Goal: Task Accomplishment & Management: Use online tool/utility

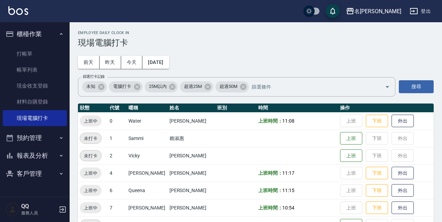
scroll to position [142, 0]
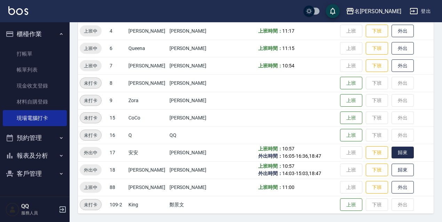
click at [404, 156] on button "歸來" at bounding box center [402, 153] width 22 height 12
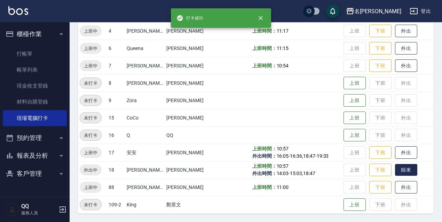
click at [402, 168] on button "歸來" at bounding box center [406, 170] width 22 height 12
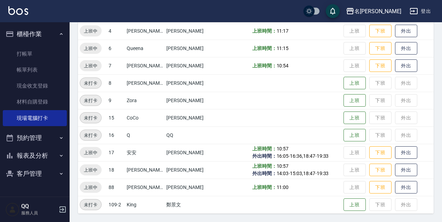
click at [426, 9] on button "登出" at bounding box center [420, 11] width 27 height 13
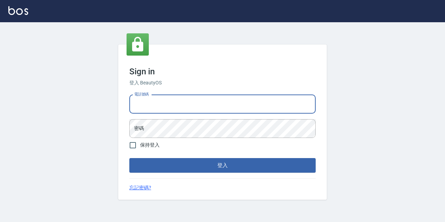
click at [241, 105] on input "電話號碼" at bounding box center [222, 104] width 186 height 19
type input "0967388409"
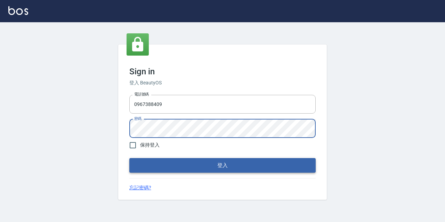
click at [202, 165] on button "登入" at bounding box center [222, 165] width 186 height 15
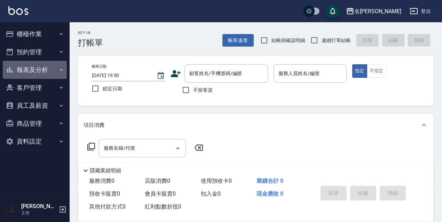
click at [62, 67] on icon "button" at bounding box center [61, 70] width 6 height 6
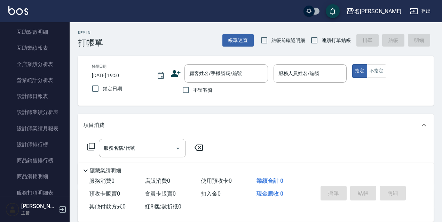
scroll to position [156, 0]
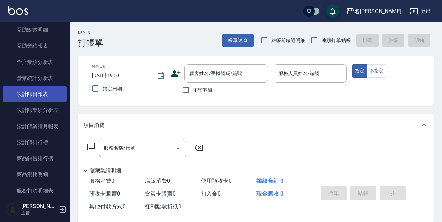
click at [46, 92] on link "設計師日報表" at bounding box center [35, 94] width 64 height 16
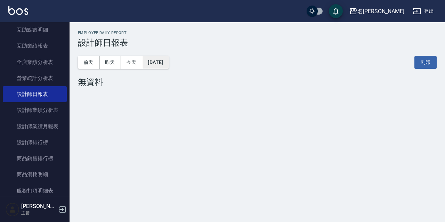
click at [163, 62] on button "[DATE]" at bounding box center [155, 62] width 26 height 13
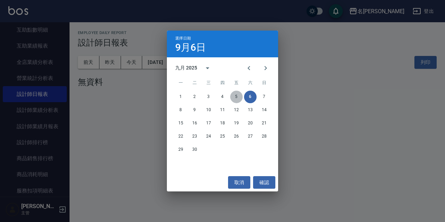
click at [239, 96] on button "5" at bounding box center [236, 97] width 13 height 13
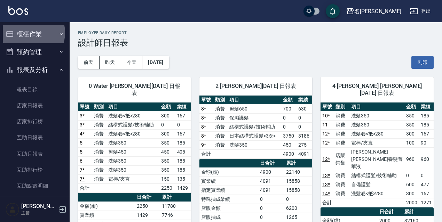
click at [26, 33] on button "櫃檯作業" at bounding box center [35, 34] width 64 height 18
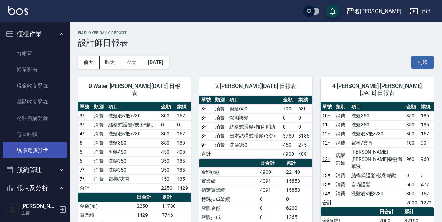
click at [38, 149] on link "現場電腦打卡" at bounding box center [35, 150] width 64 height 16
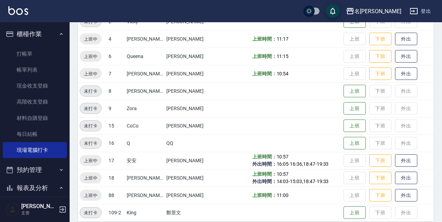
scroll to position [135, 0]
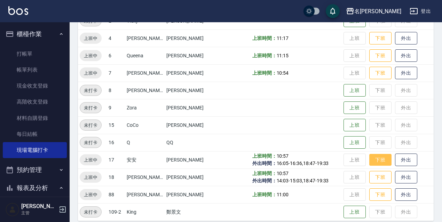
click at [374, 161] on button "下班" at bounding box center [380, 160] width 22 height 12
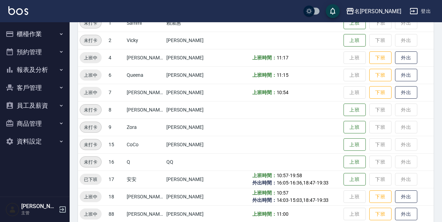
scroll to position [117, 0]
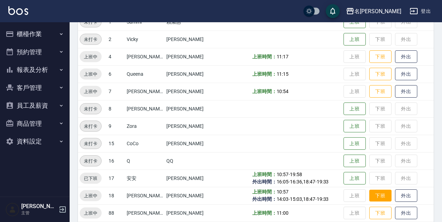
click at [380, 200] on button "下班" at bounding box center [380, 196] width 22 height 12
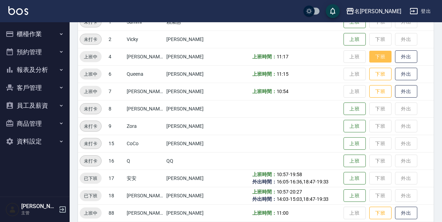
click at [369, 60] on button "下班" at bounding box center [380, 57] width 22 height 12
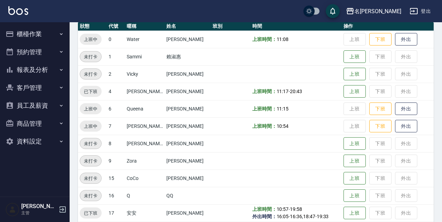
scroll to position [0, 0]
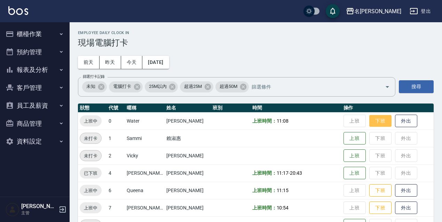
click at [374, 120] on button "下班" at bounding box center [380, 121] width 22 height 12
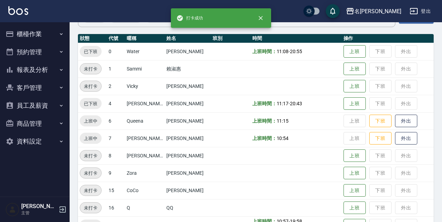
scroll to position [104, 0]
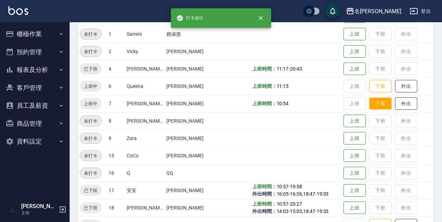
click at [377, 106] on button "下班" at bounding box center [380, 104] width 22 height 12
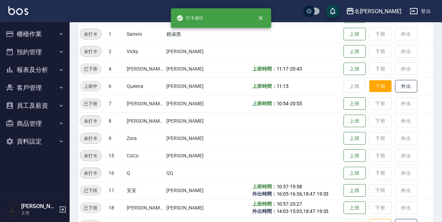
click at [375, 88] on button "下班" at bounding box center [380, 86] width 22 height 12
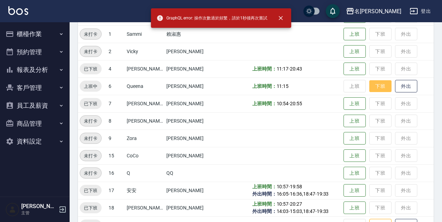
click at [374, 87] on button "下班" at bounding box center [380, 86] width 22 height 12
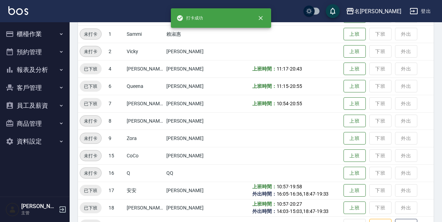
scroll to position [142, 0]
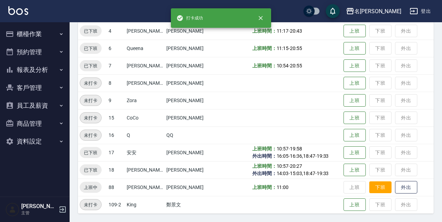
click at [382, 192] on button "下班" at bounding box center [380, 188] width 22 height 12
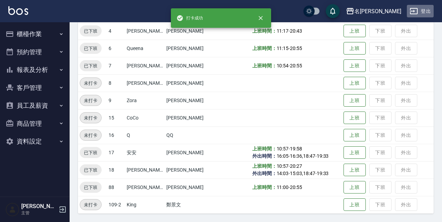
click at [425, 7] on button "登出" at bounding box center [420, 11] width 27 height 13
